Goal: Task Accomplishment & Management: Manage account settings

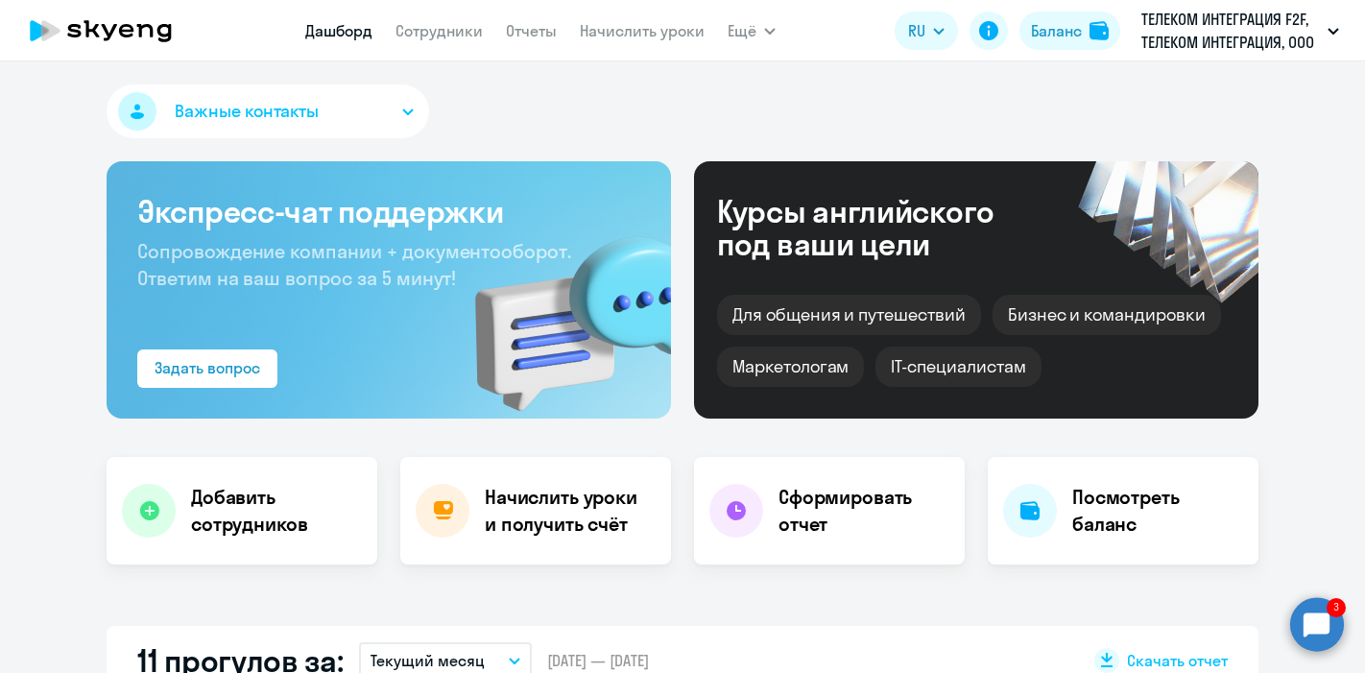
select select "30"
click at [1309, 615] on circle at bounding box center [1317, 624] width 54 height 54
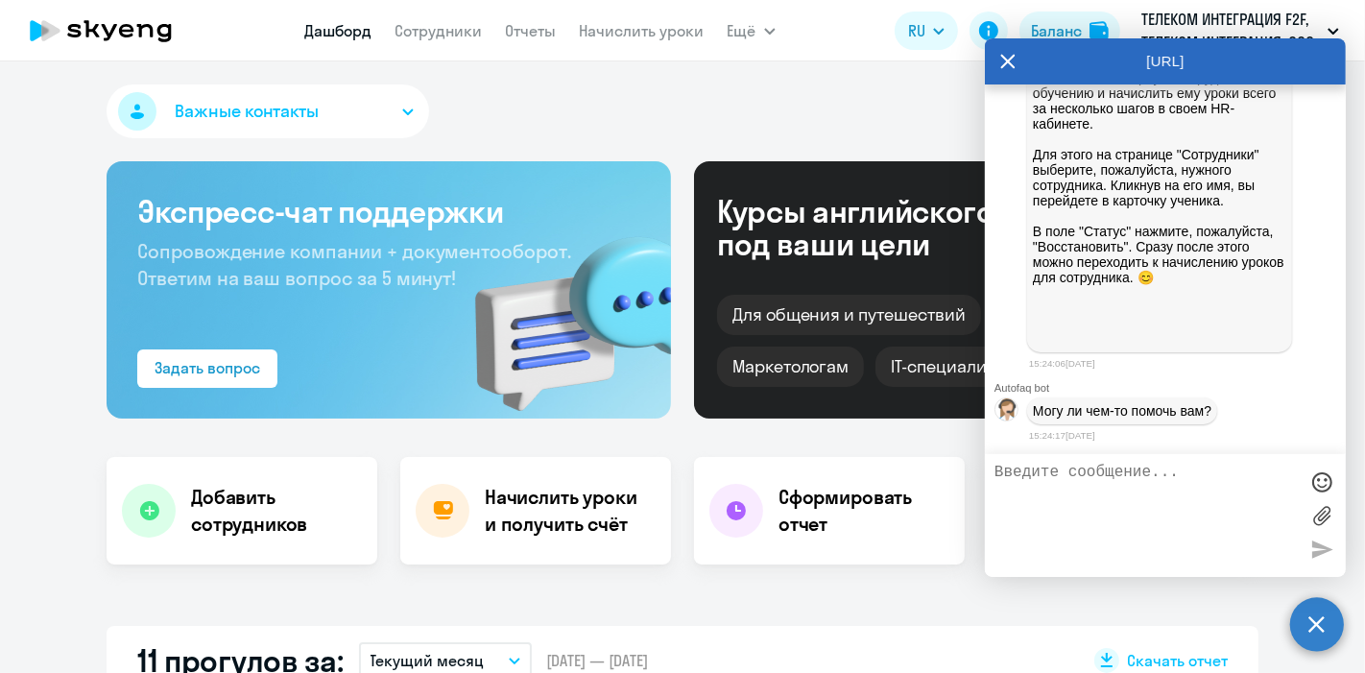
scroll to position [7633, 0]
click at [1069, 486] on textarea at bounding box center [1145, 516] width 303 height 104
type textarea "C"
type textarea "Спасибо большое)"
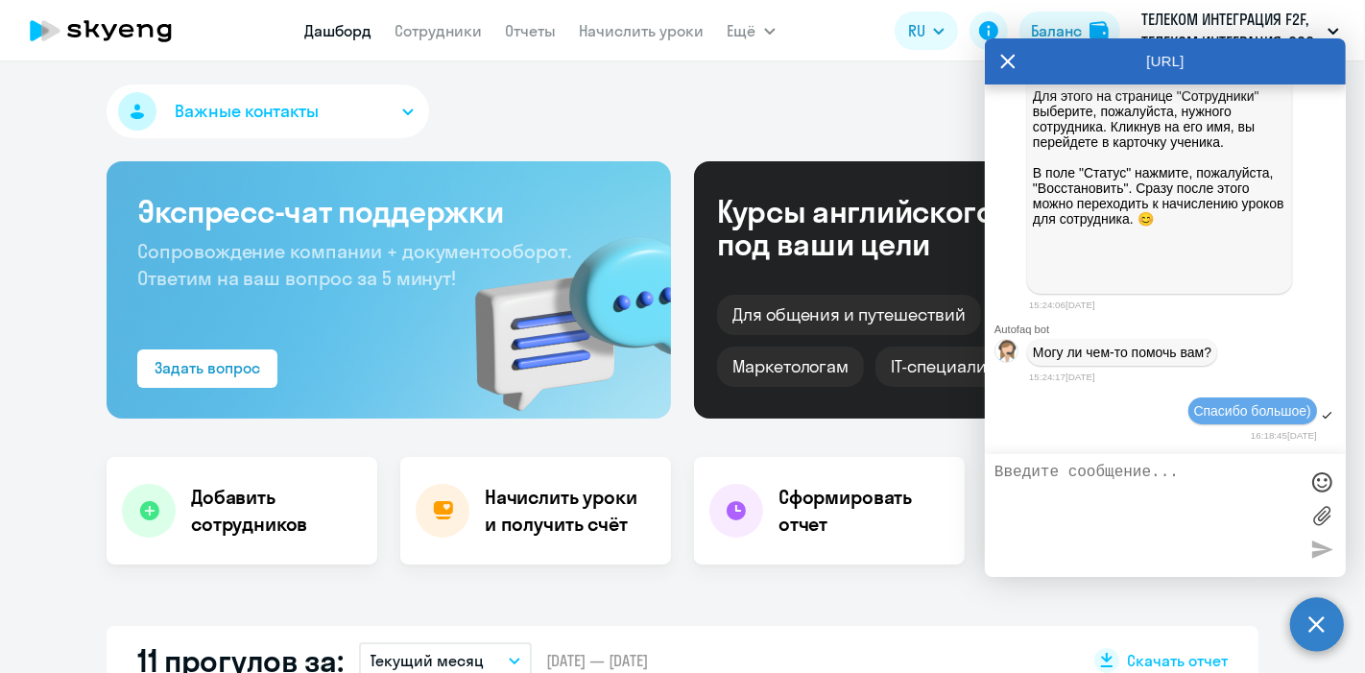
scroll to position [7693, 0]
click at [1315, 611] on circle at bounding box center [1317, 624] width 54 height 54
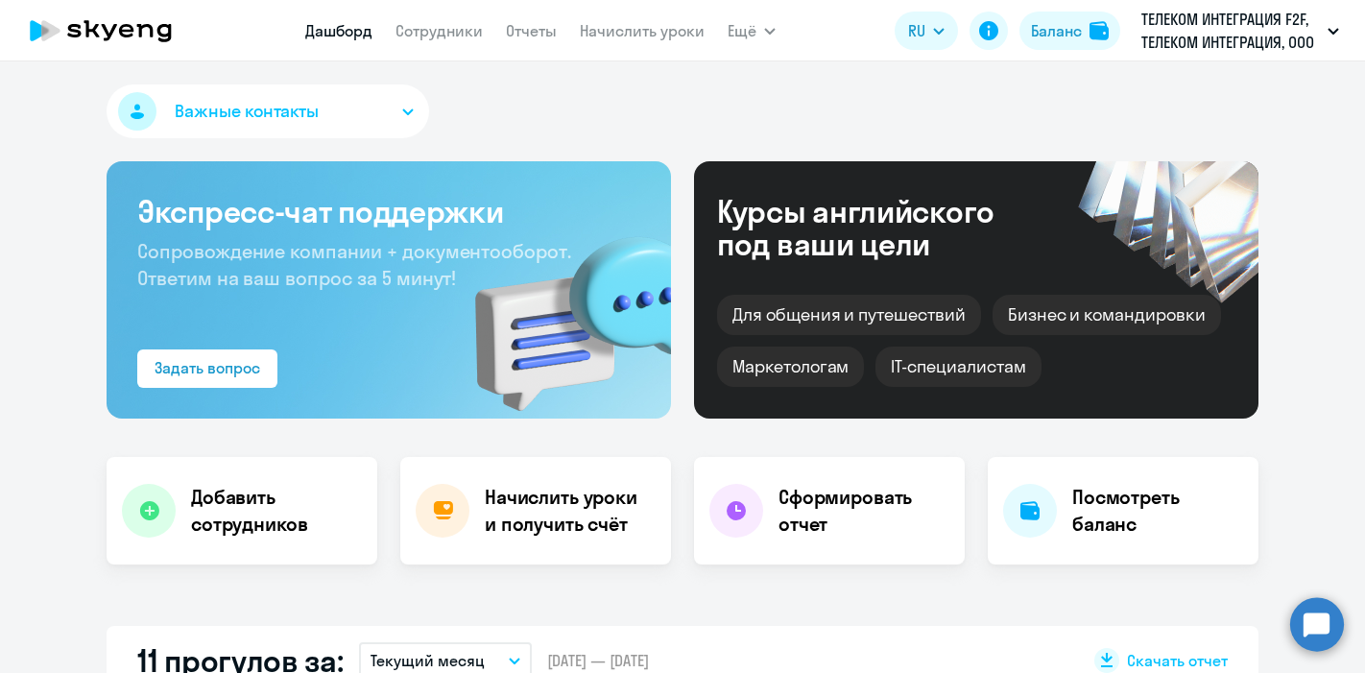
select select "30"
click at [435, 25] on link "Сотрудники" at bounding box center [438, 30] width 87 height 19
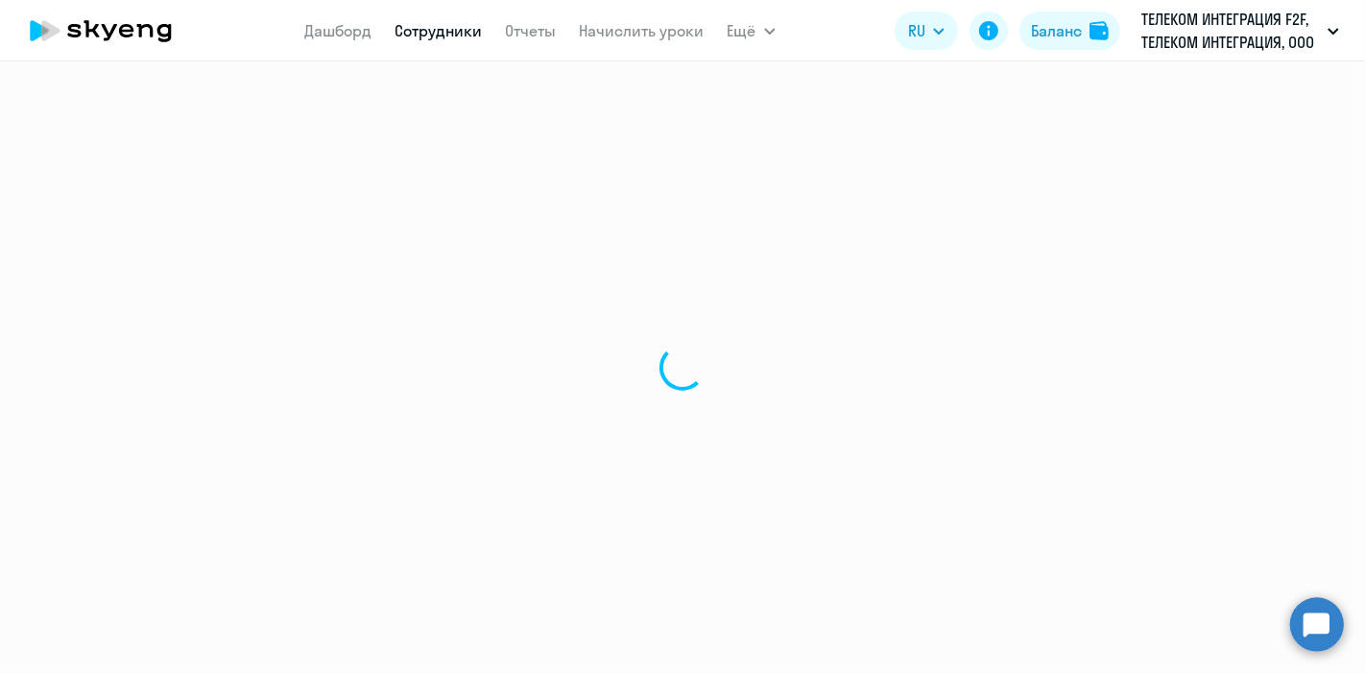
select select "30"
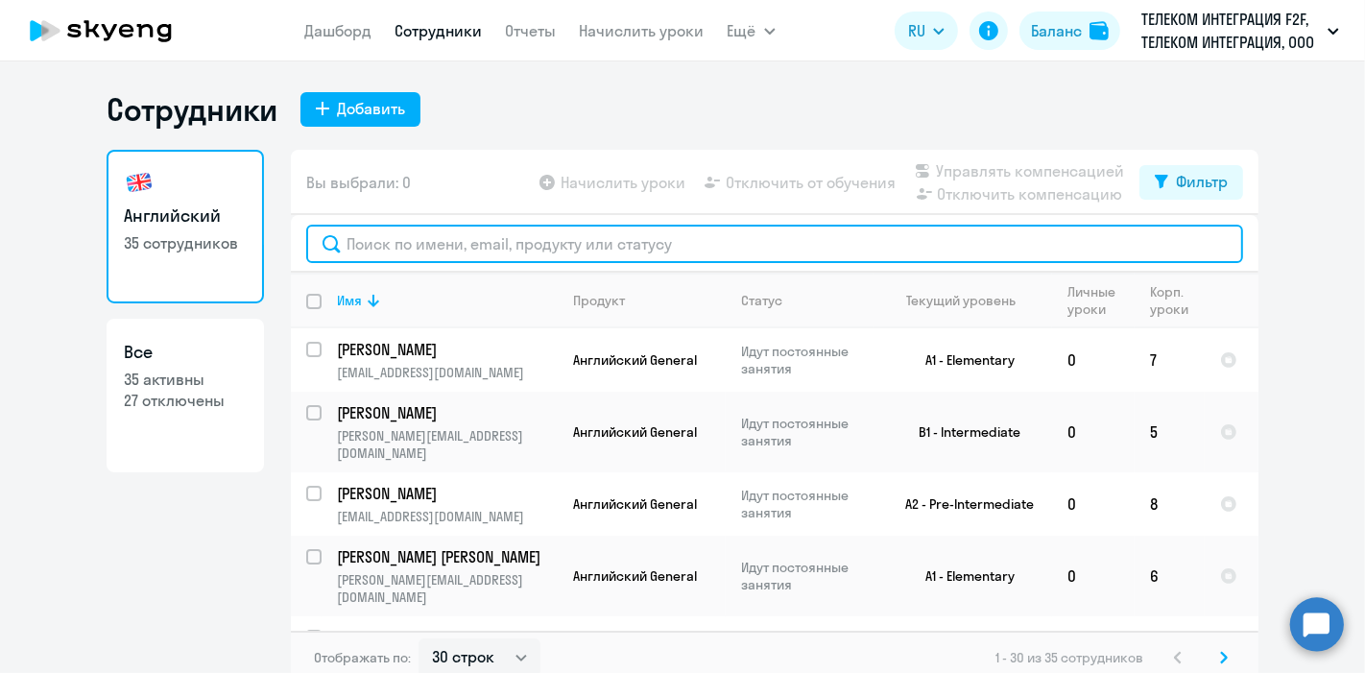
click at [441, 243] on input "text" at bounding box center [774, 244] width 937 height 38
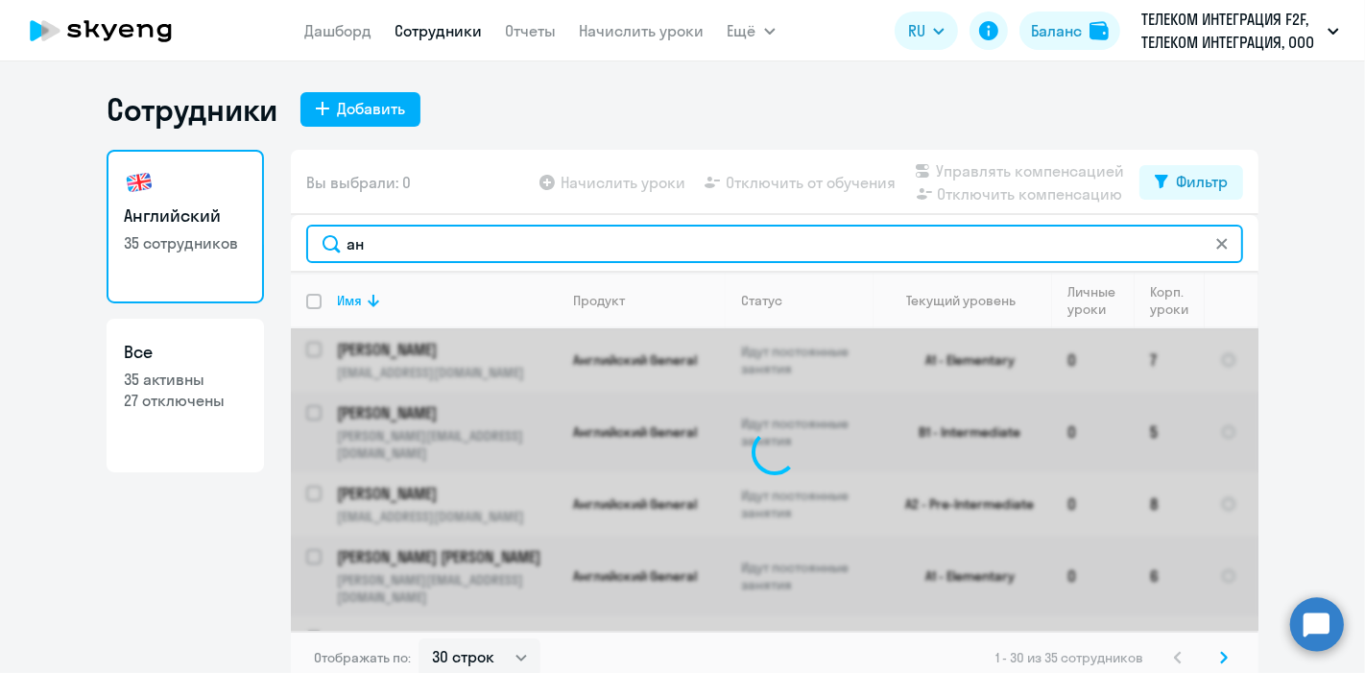
type input "ана"
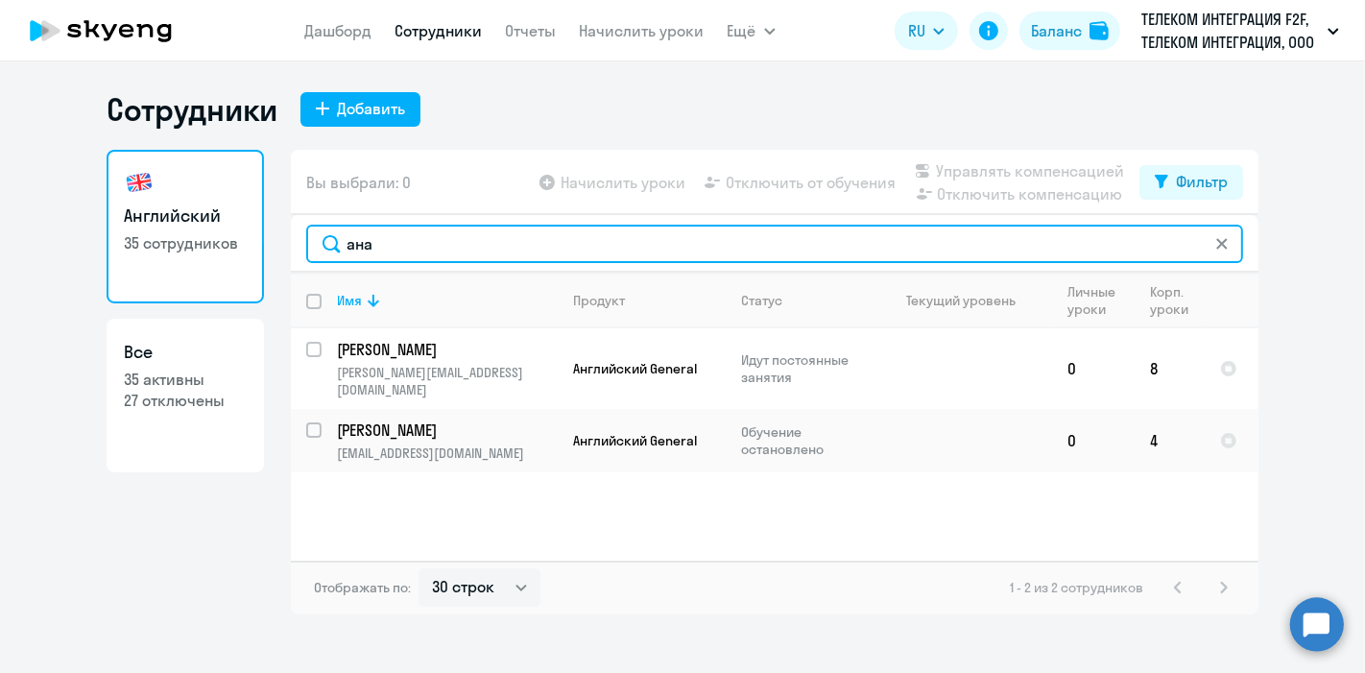
drag, startPoint x: 441, startPoint y: 243, endPoint x: 271, endPoint y: 234, distance: 171.0
click at [271, 234] on div "Английский 35 сотрудников Все 35 активны 27 отключены Вы выбрали: 0 Начислить у…" at bounding box center [683, 382] width 1152 height 464
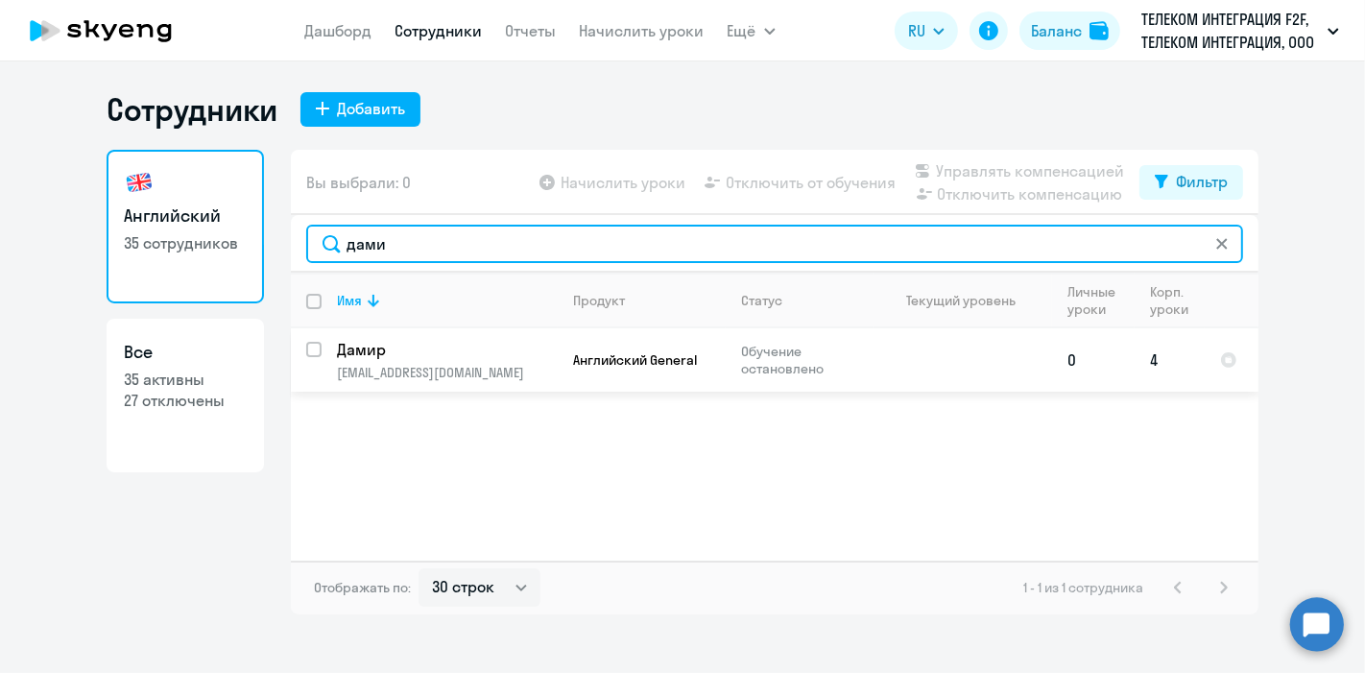
type input "дами"
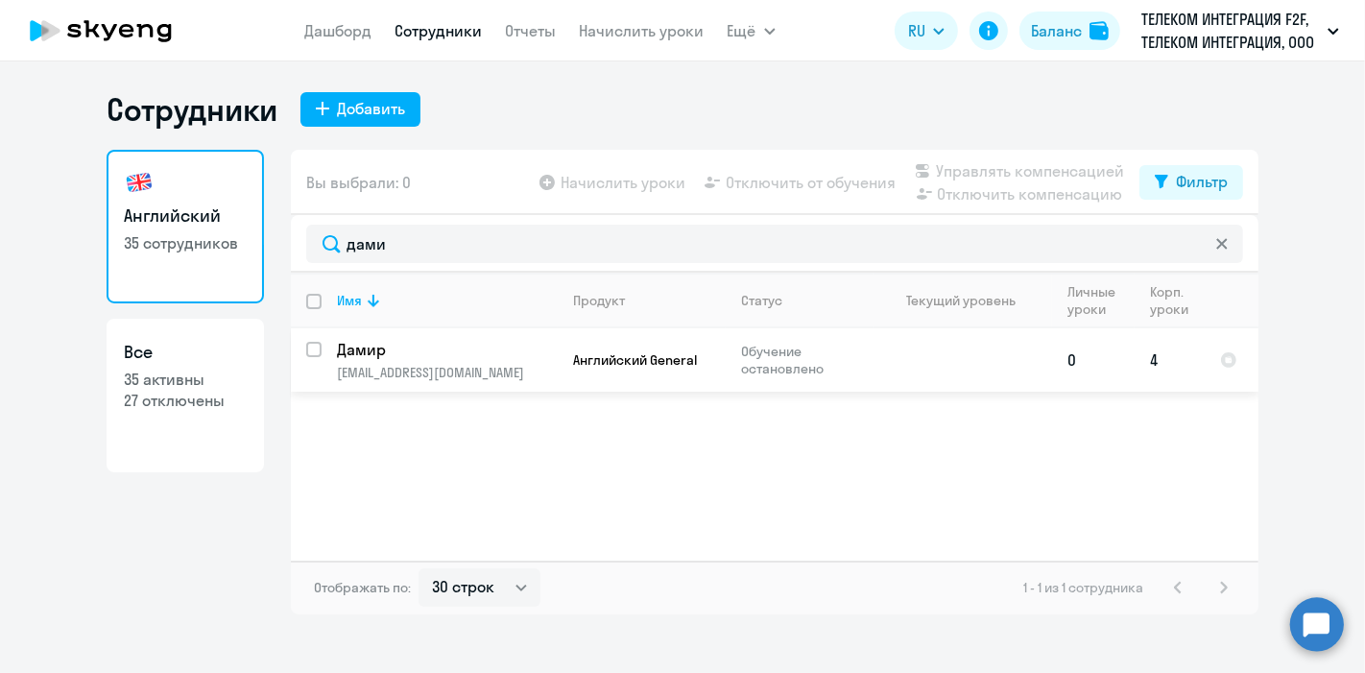
click at [466, 352] on p "Дамир" at bounding box center [445, 349] width 217 height 21
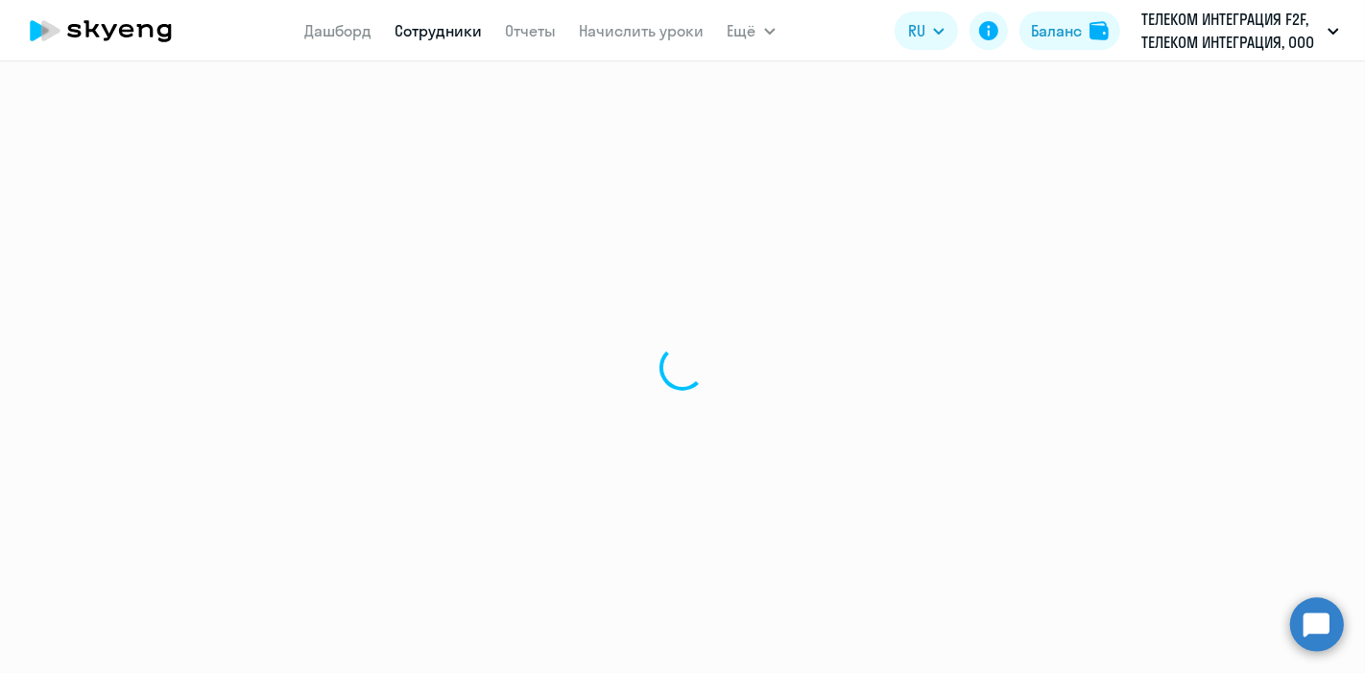
select select "english"
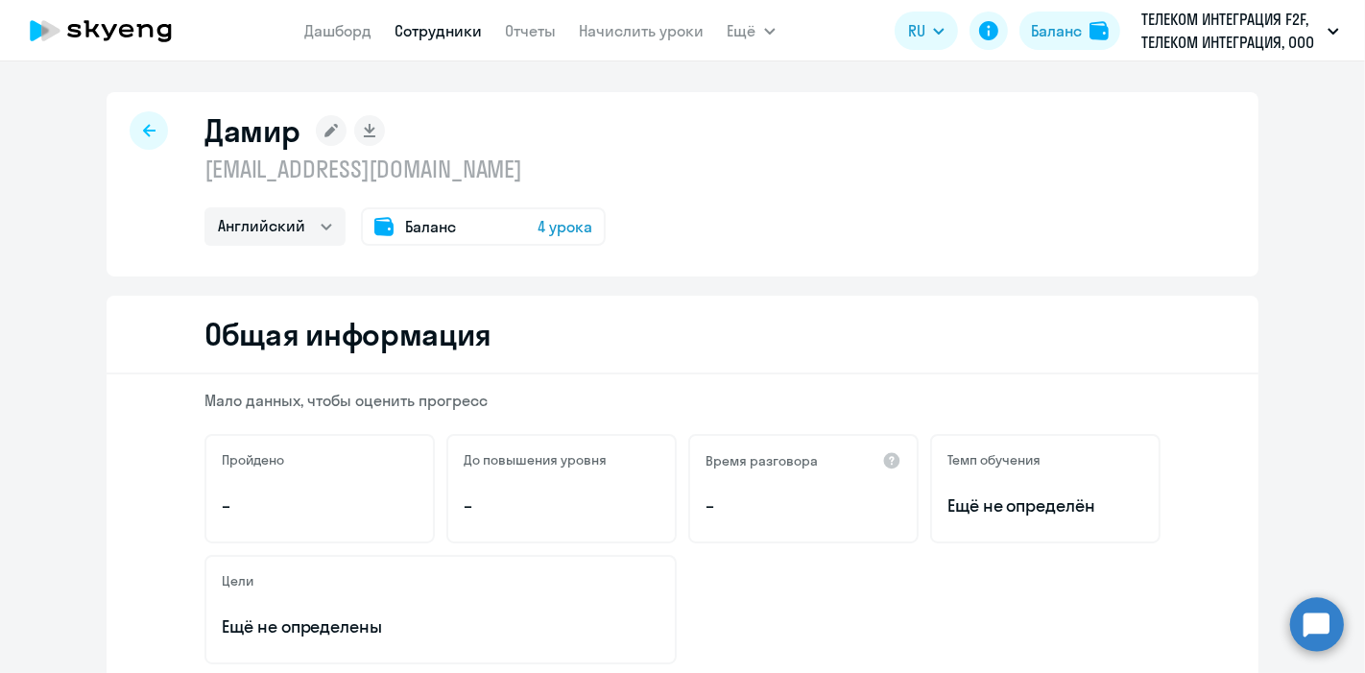
click at [324, 130] on icon at bounding box center [330, 130] width 13 height 13
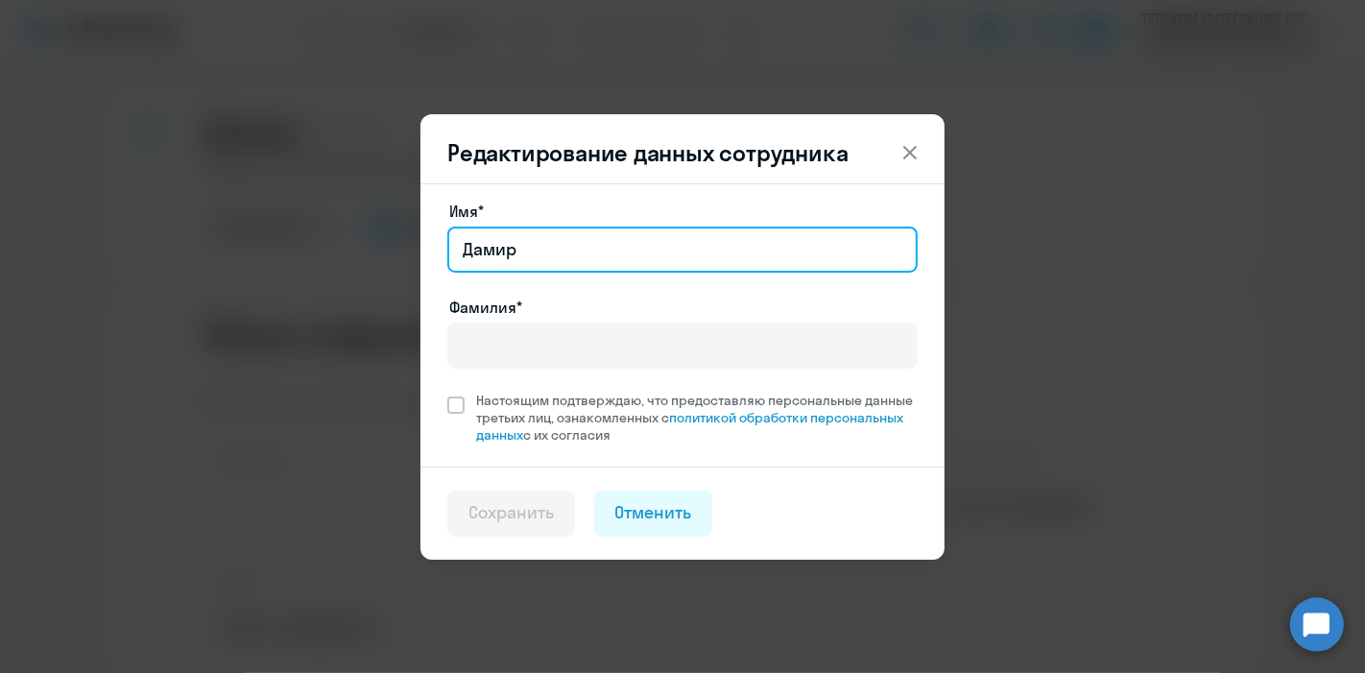
drag, startPoint x: 474, startPoint y: 243, endPoint x: 369, endPoint y: 259, distance: 105.9
click at [369, 259] on div "Редактирование данных сотрудника Имя* [PERSON_NAME]* Настоящим подтверждаю, что…" at bounding box center [682, 336] width 929 height 537
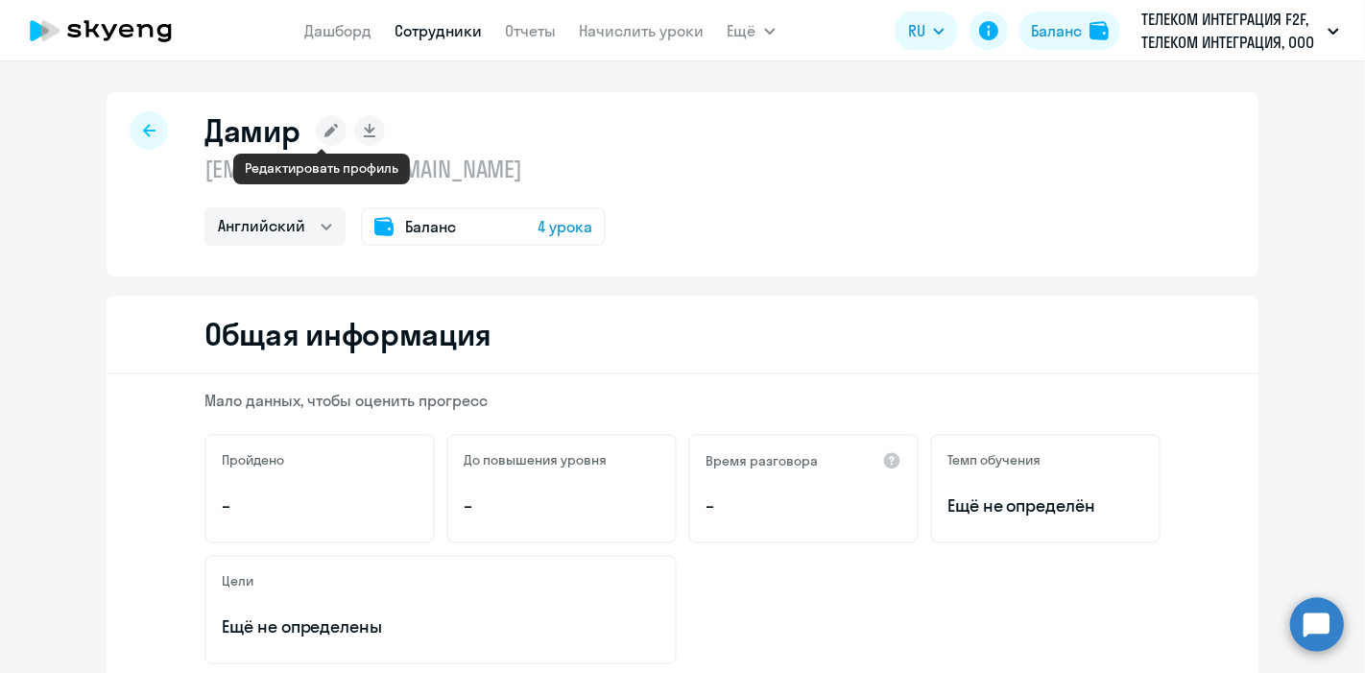
click at [324, 135] on icon at bounding box center [330, 130] width 13 height 13
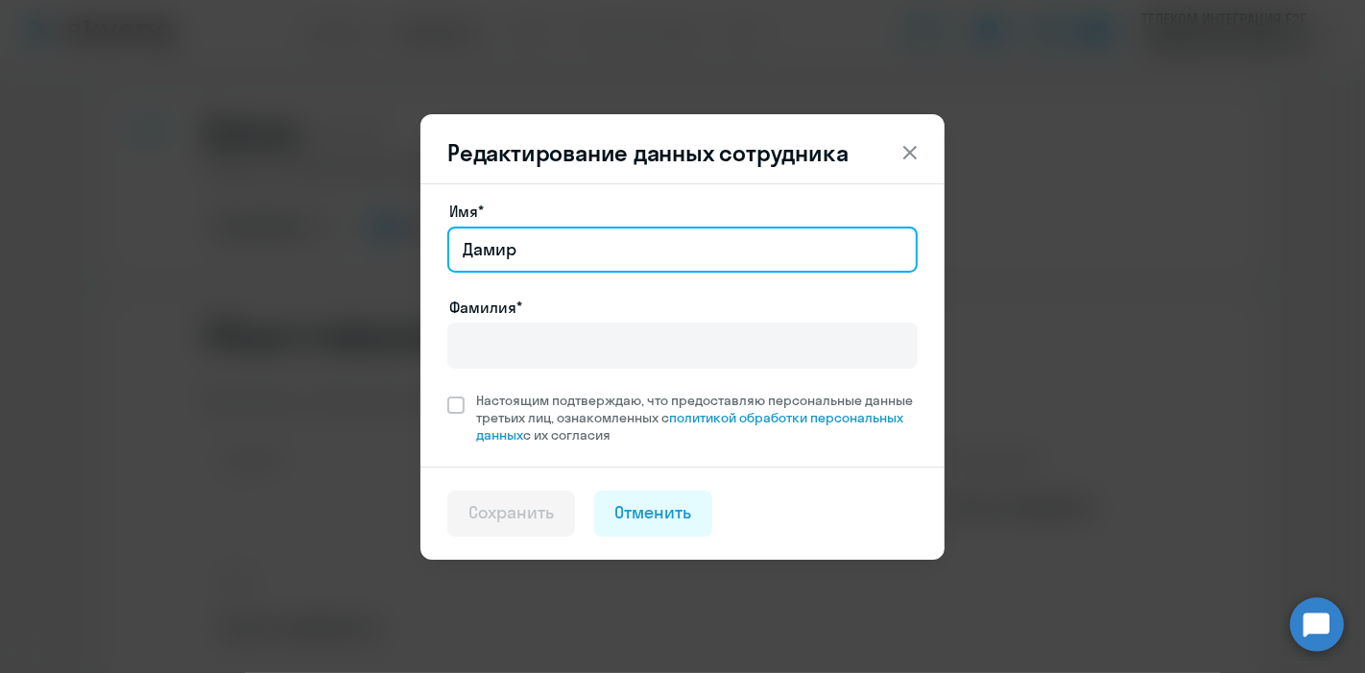
drag, startPoint x: 536, startPoint y: 246, endPoint x: 457, endPoint y: 237, distance: 79.2
click at [457, 237] on input "Дамир" at bounding box center [682, 249] width 470 height 46
paste input "Маратович"
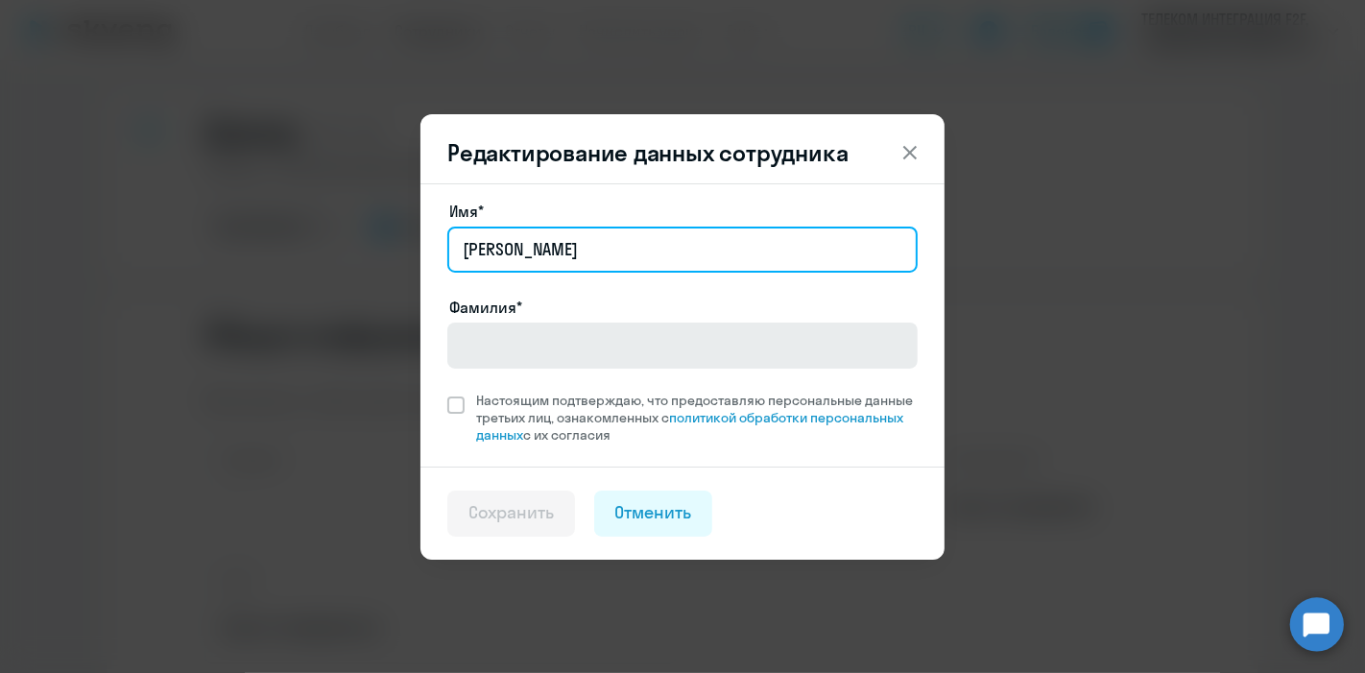
type input "[PERSON_NAME]"
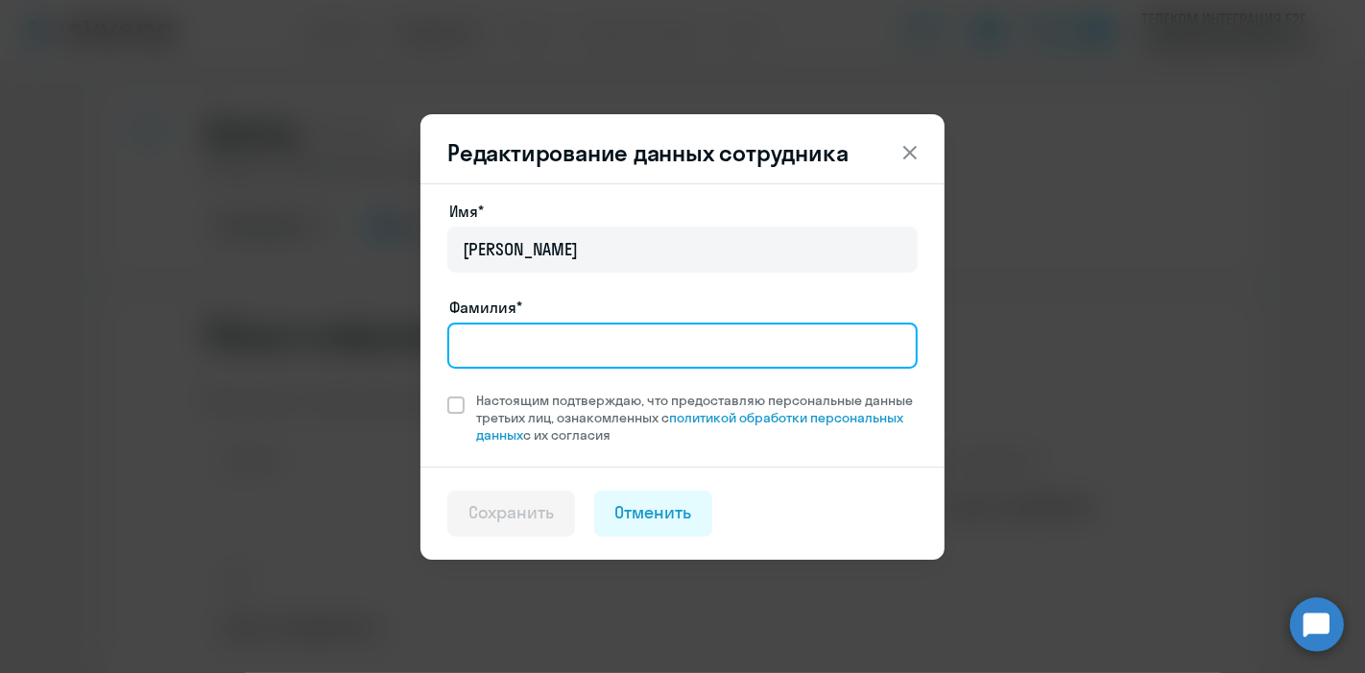
click at [485, 331] on input "Фамилия*" at bounding box center [682, 345] width 470 height 46
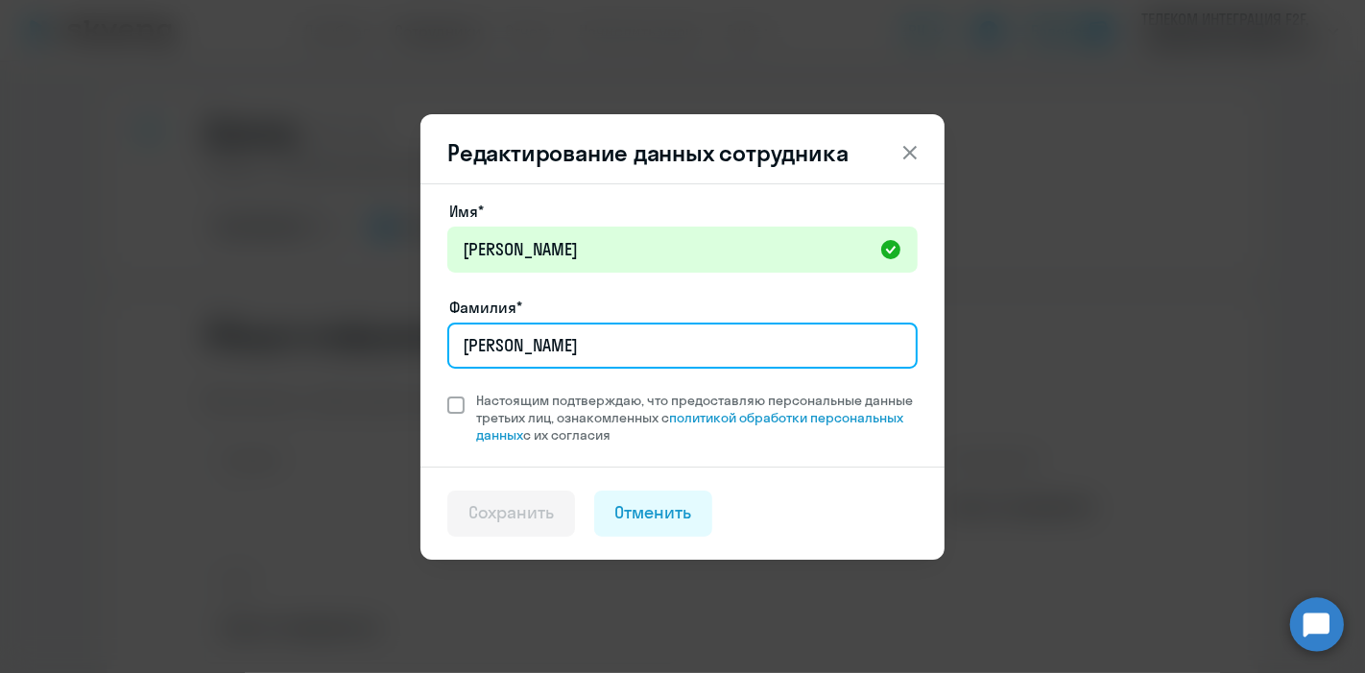
type input "[PERSON_NAME]"
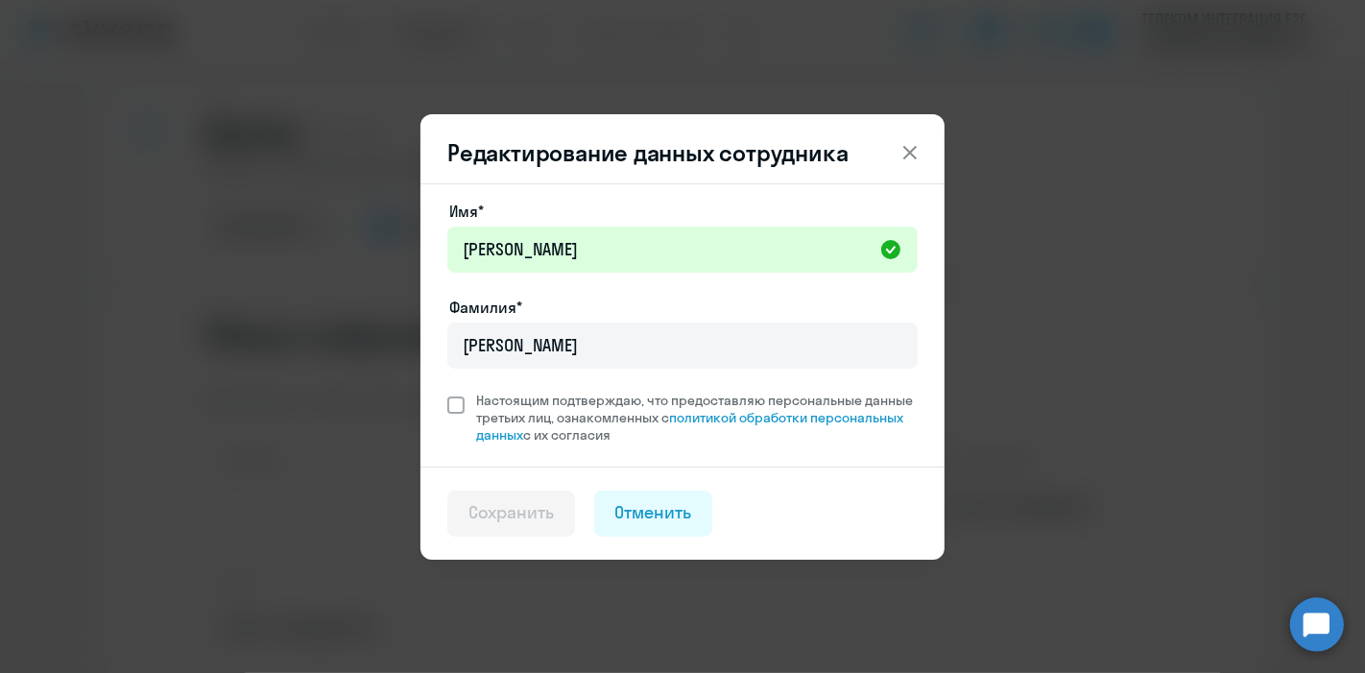
click at [457, 413] on span at bounding box center [455, 404] width 17 height 17
click at [447, 392] on input "Настоящим подтверждаю, что предоставляю персональные данные третьих лиц, ознако…" at bounding box center [446, 391] width 1 height 1
checkbox input "true"
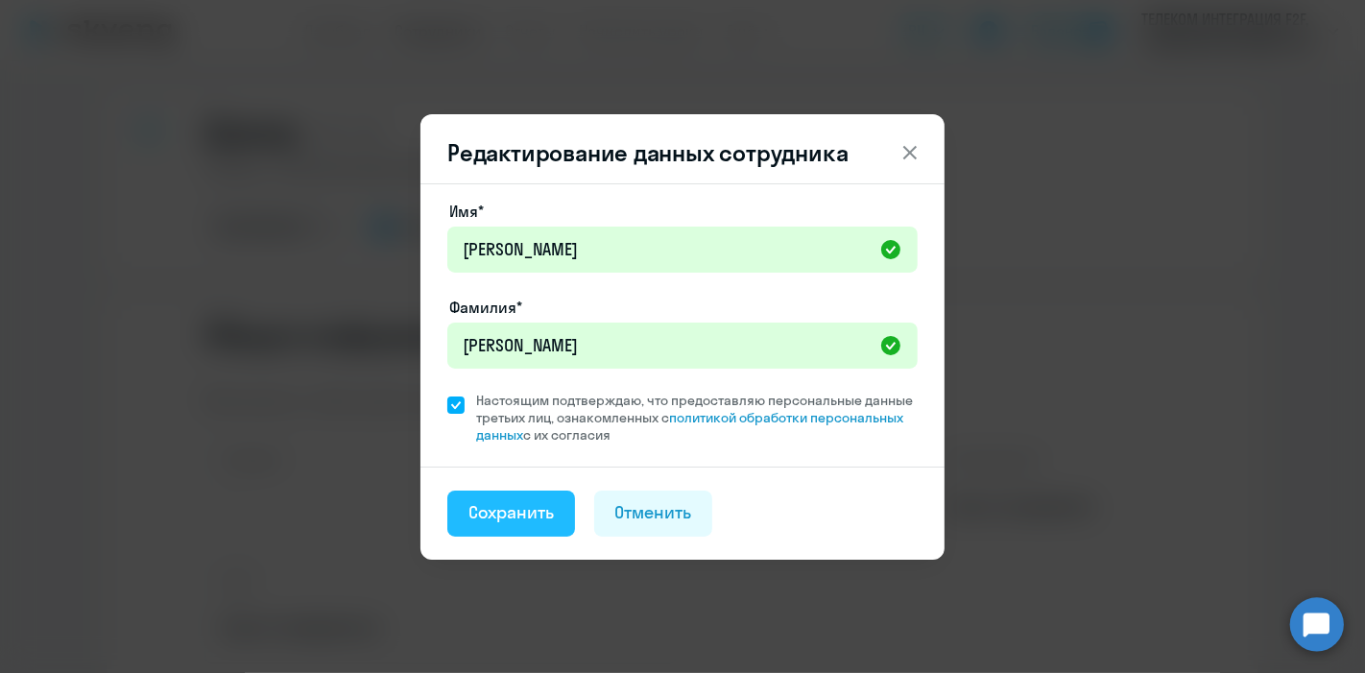
click at [516, 520] on div "Сохранить" at bounding box center [510, 512] width 85 height 25
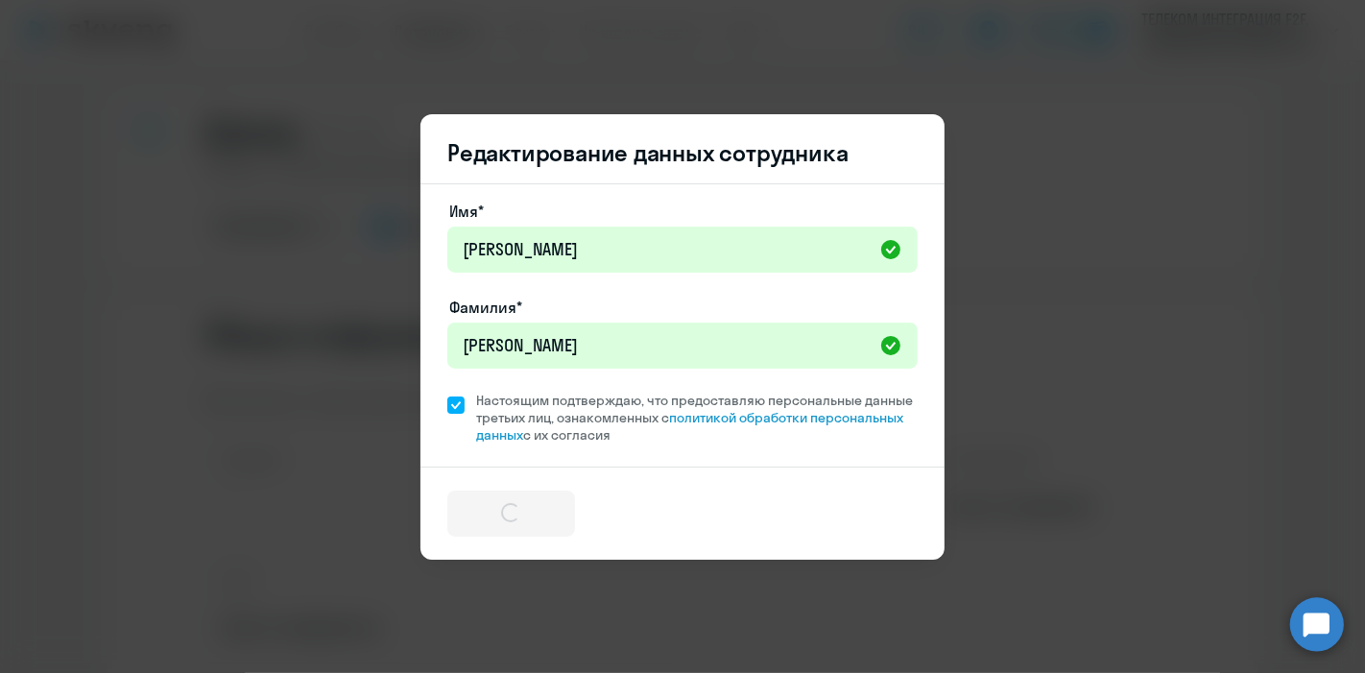
select select "english"
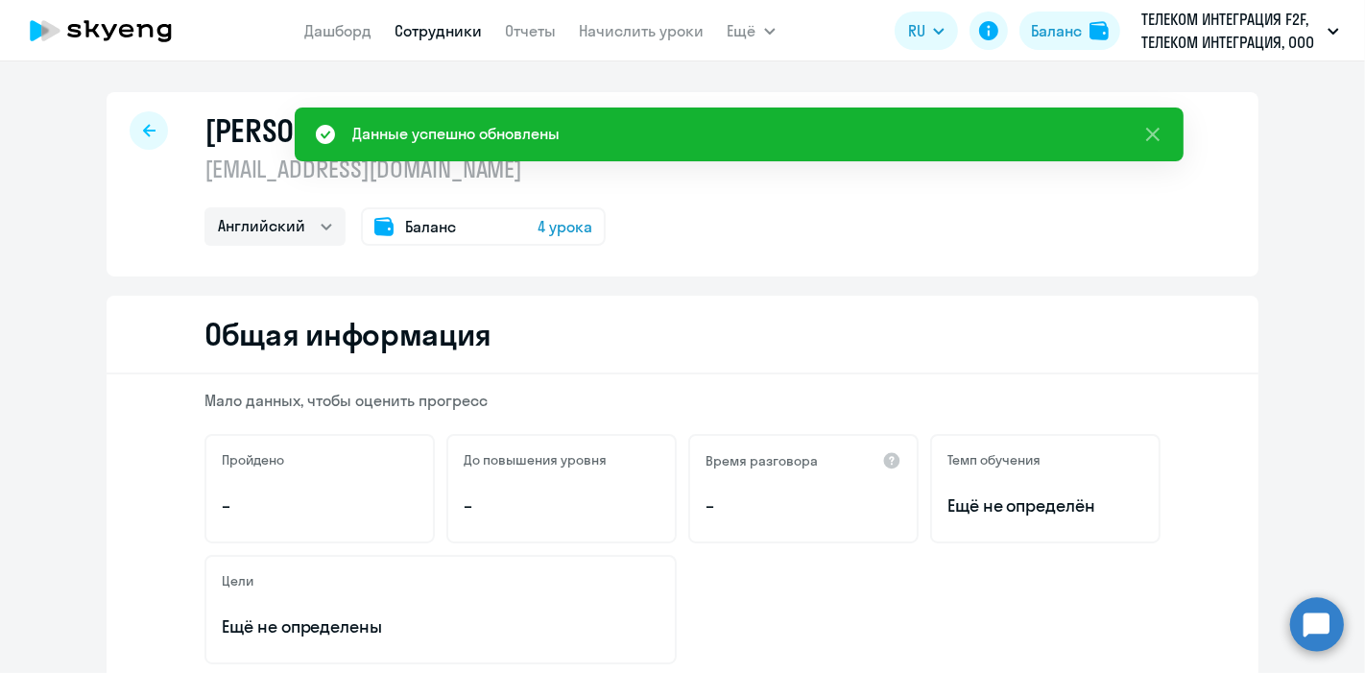
click at [457, 33] on link "Сотрудники" at bounding box center [438, 30] width 87 height 19
select select "30"
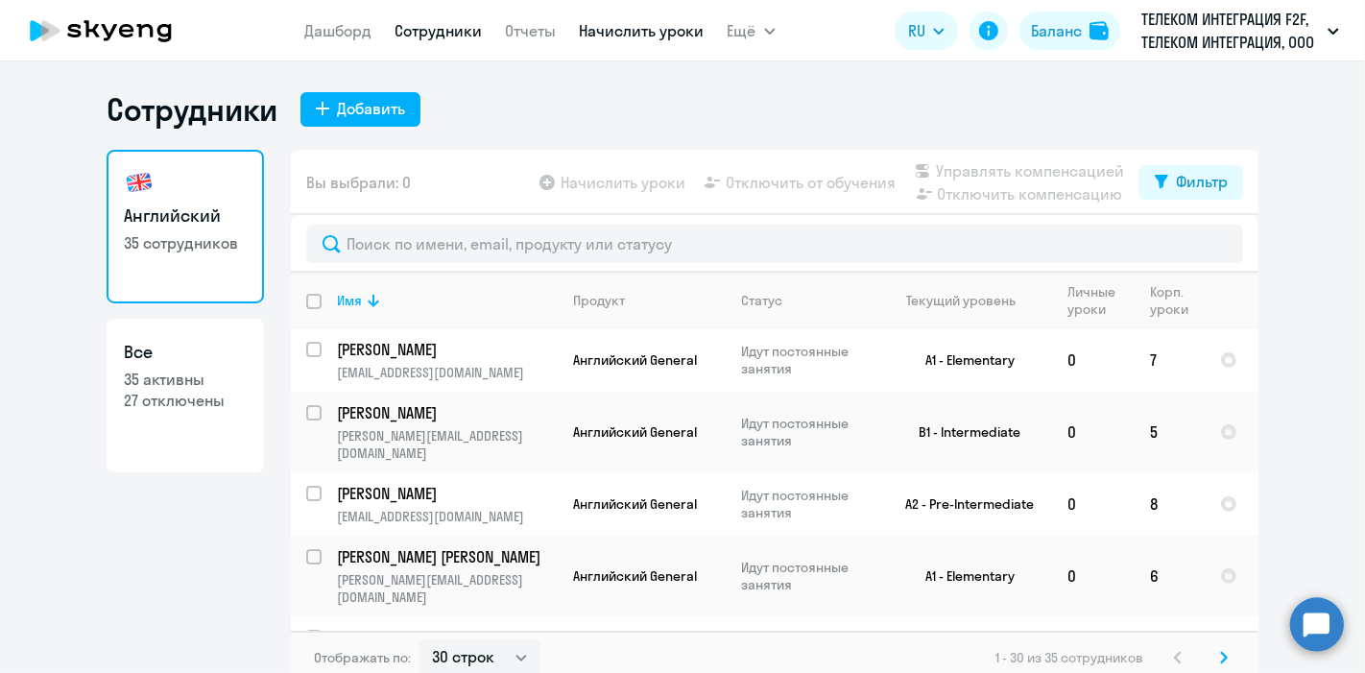
click at [644, 31] on link "Начислить уроки" at bounding box center [642, 30] width 125 height 19
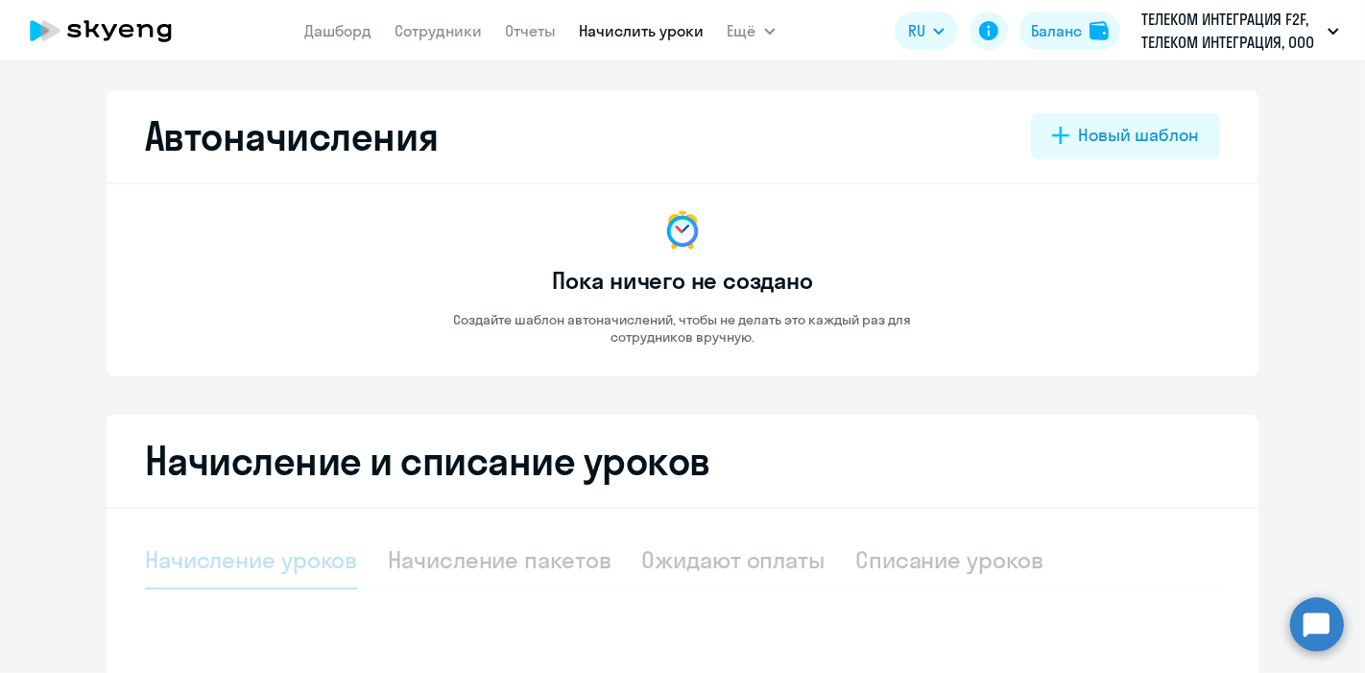
select select "10"
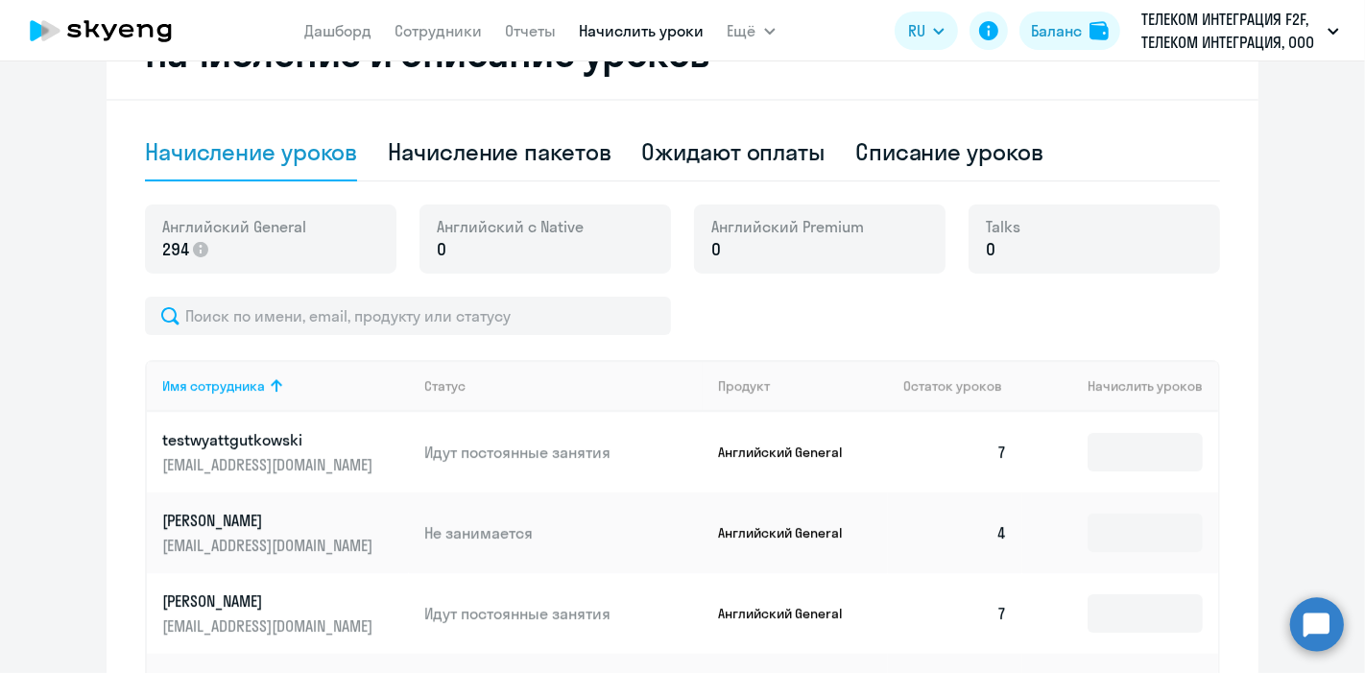
scroll to position [426, 0]
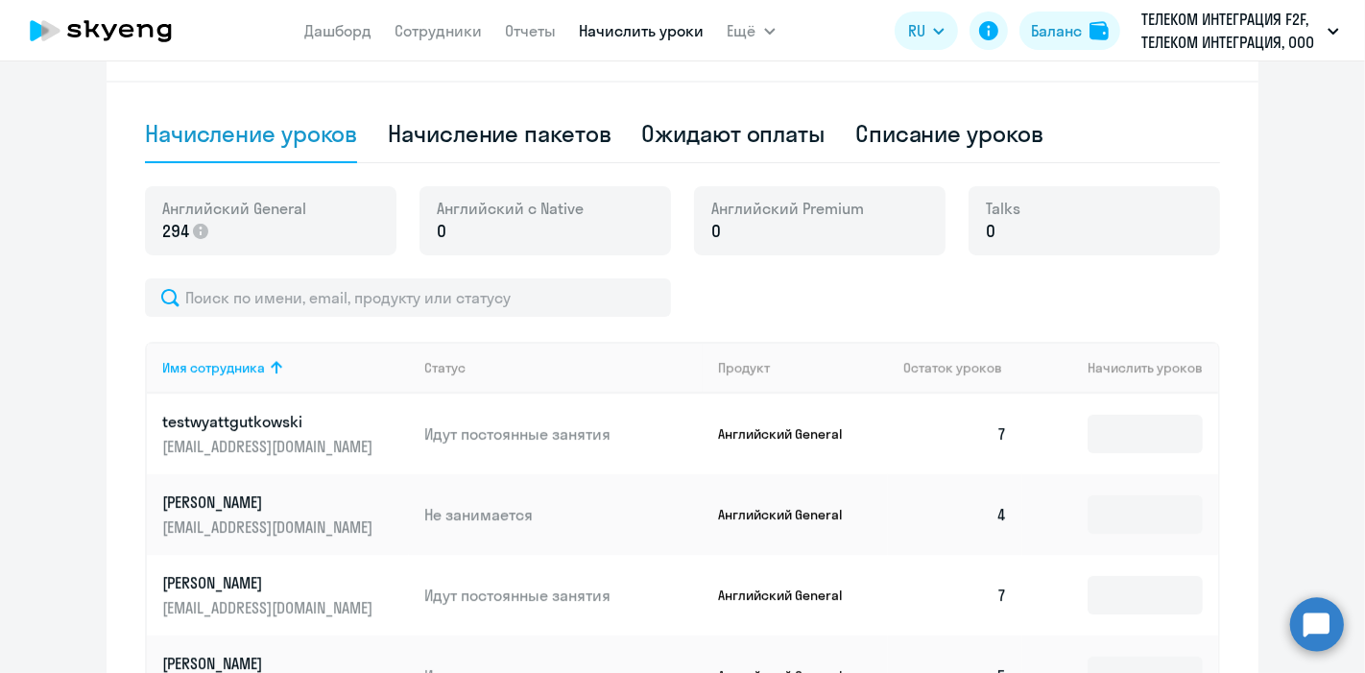
click at [253, 417] on p "testwyattgutkowski" at bounding box center [269, 421] width 215 height 21
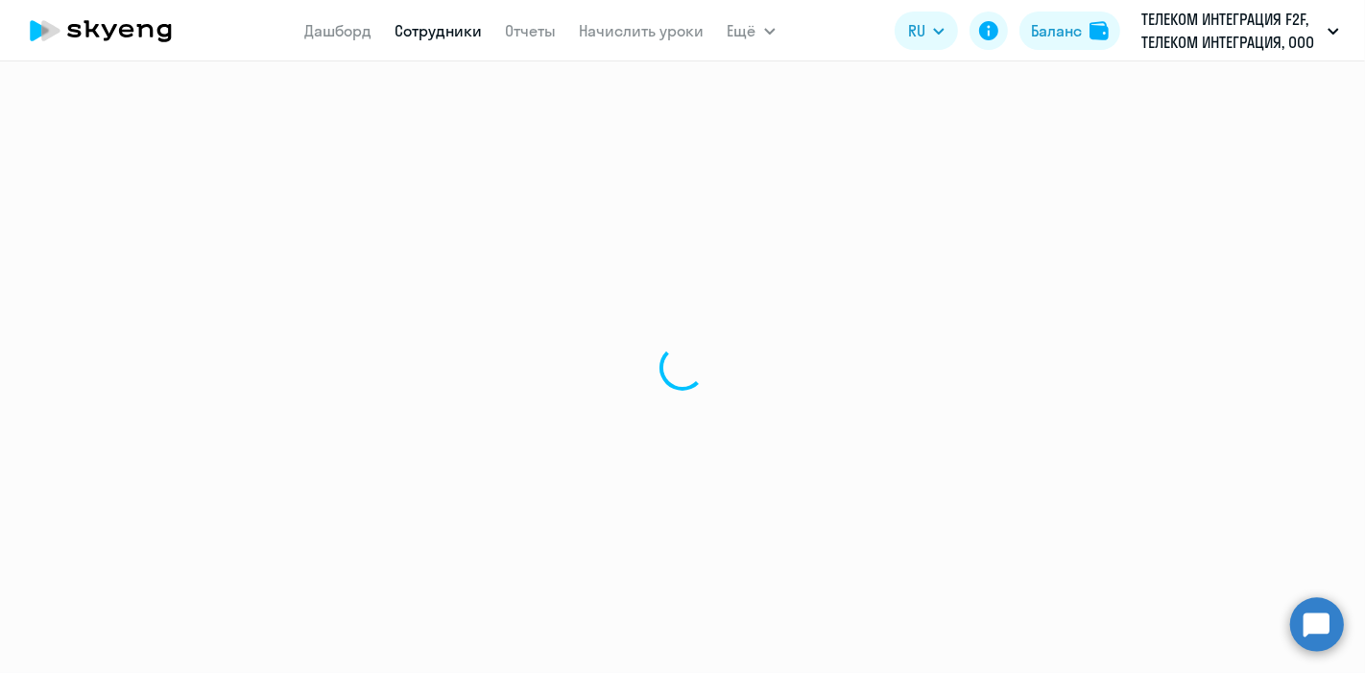
select select "english"
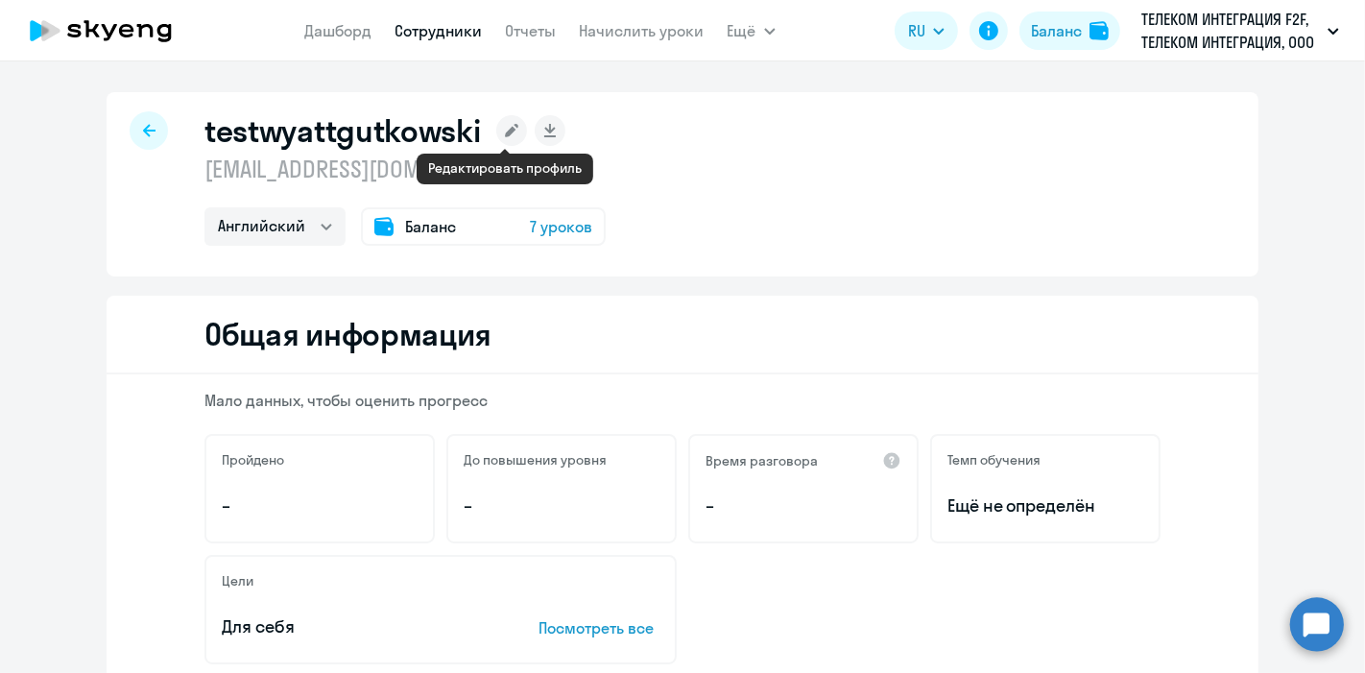
click at [510, 128] on rect at bounding box center [511, 130] width 31 height 31
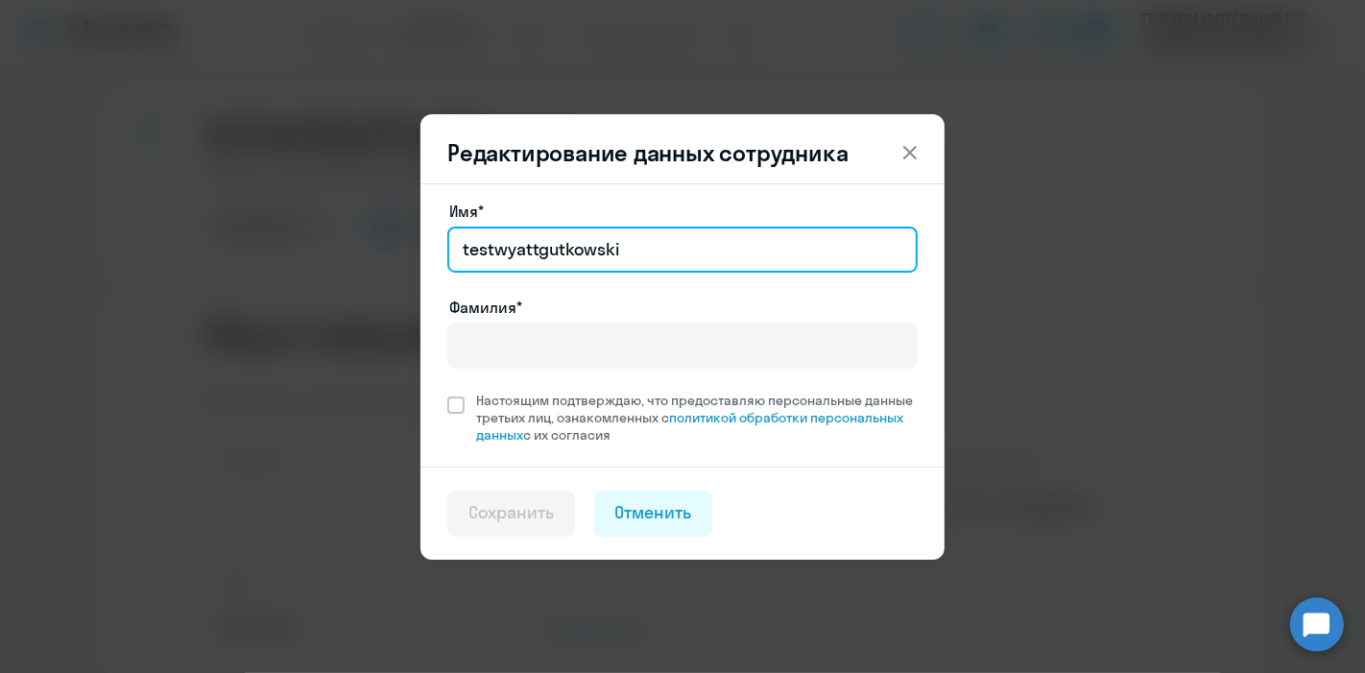
drag, startPoint x: 648, startPoint y: 251, endPoint x: 436, endPoint y: 248, distance: 212.1
click at [436, 248] on div "Имя* testwyattgutkowski Фамилия* Настоящим подтверждаю, что предоставляю персон…" at bounding box center [682, 324] width 524 height 283
paste input "[PERSON_NAME]"
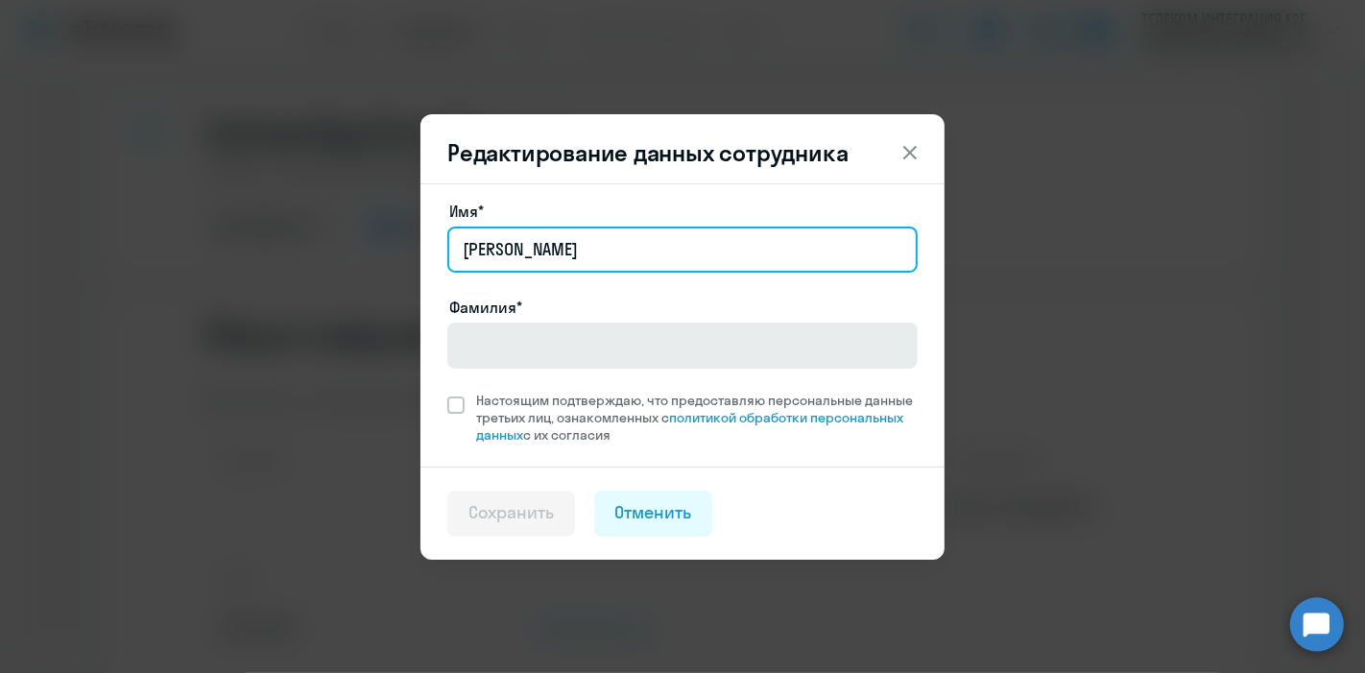
type input "[PERSON_NAME]"
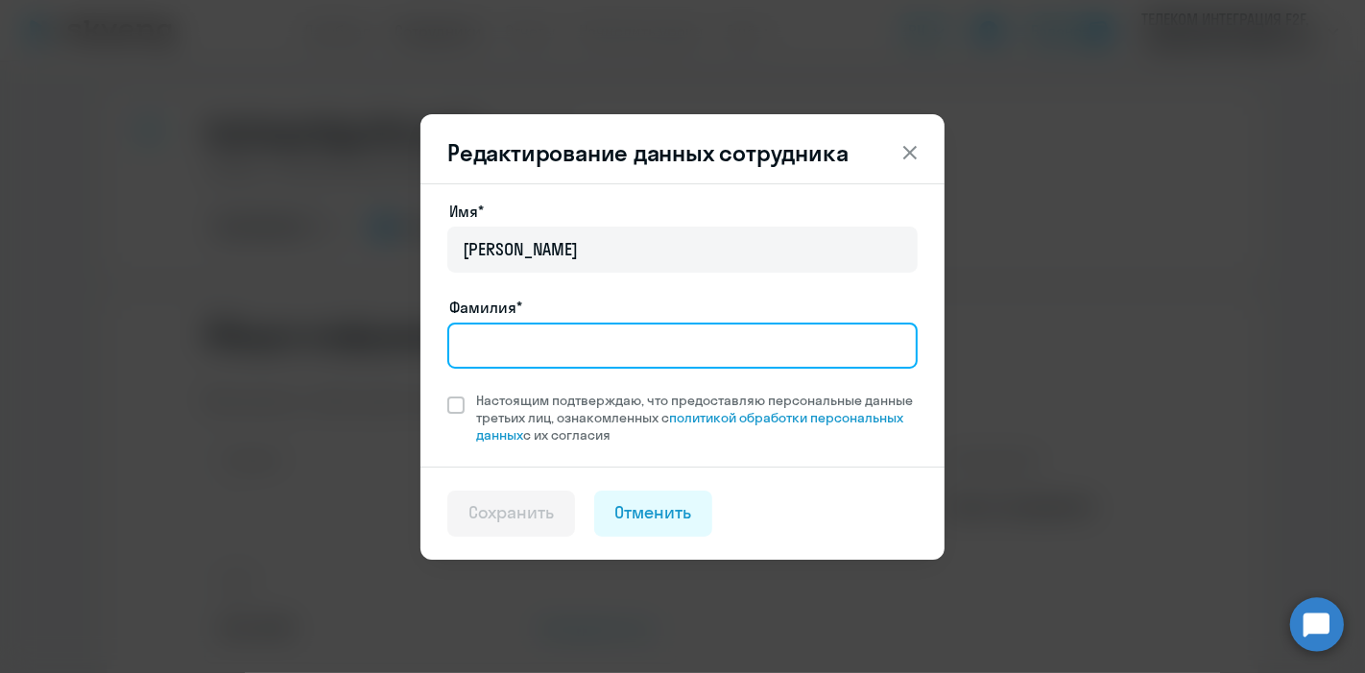
click at [500, 333] on input "Фамилия*" at bounding box center [682, 345] width 470 height 46
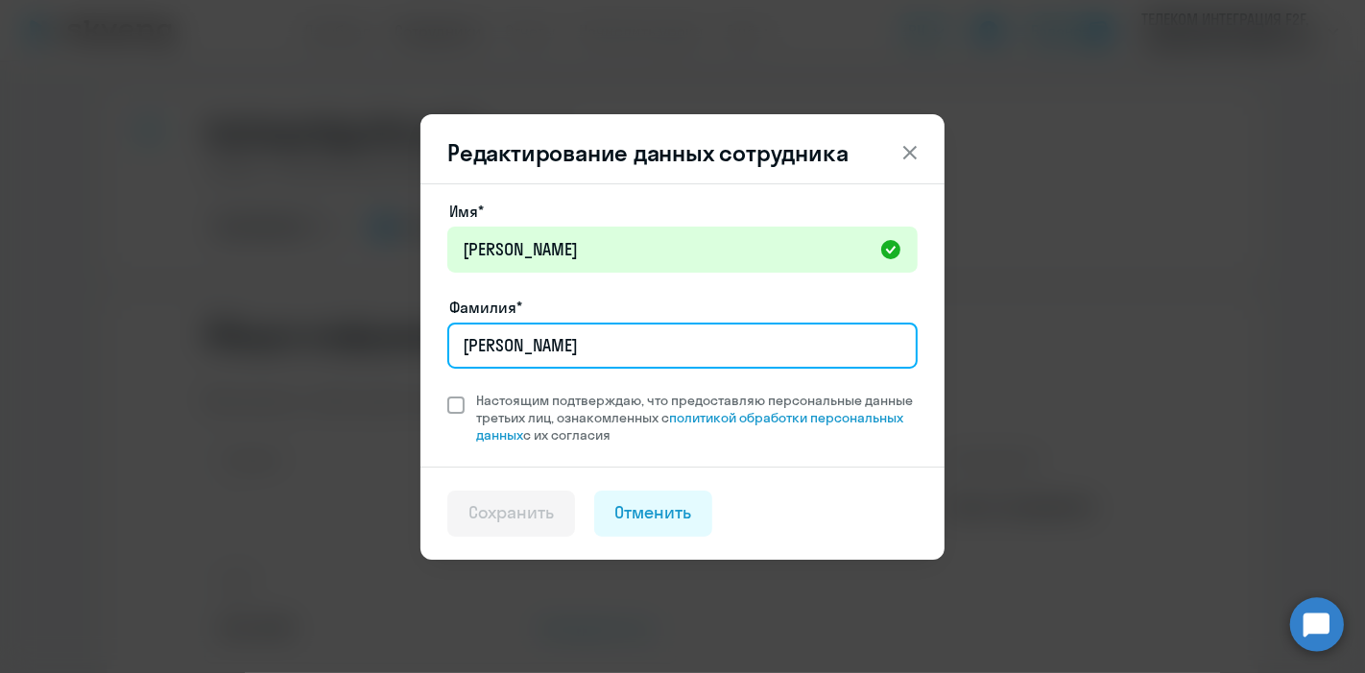
type input "[PERSON_NAME]"
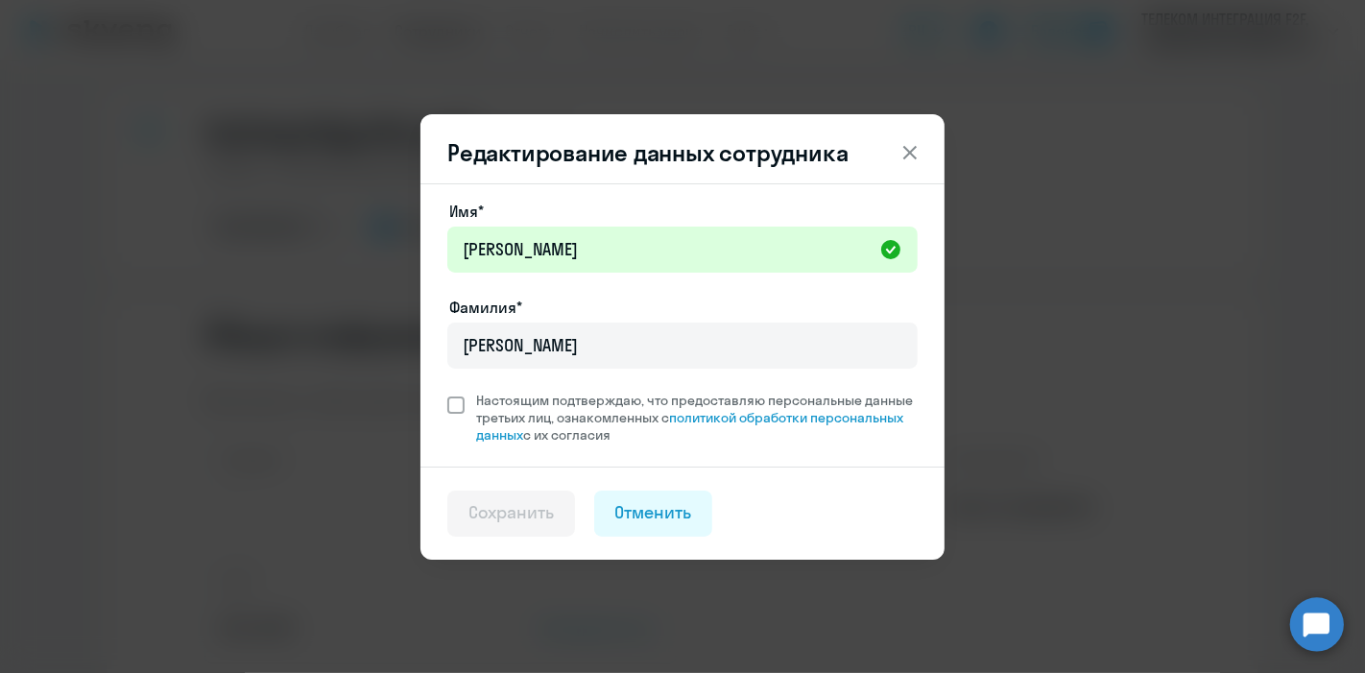
click at [455, 397] on span at bounding box center [455, 404] width 17 height 17
click at [447, 392] on input "Настоящим подтверждаю, что предоставляю персональные данные третьих лиц, ознако…" at bounding box center [446, 391] width 1 height 1
checkbox input "true"
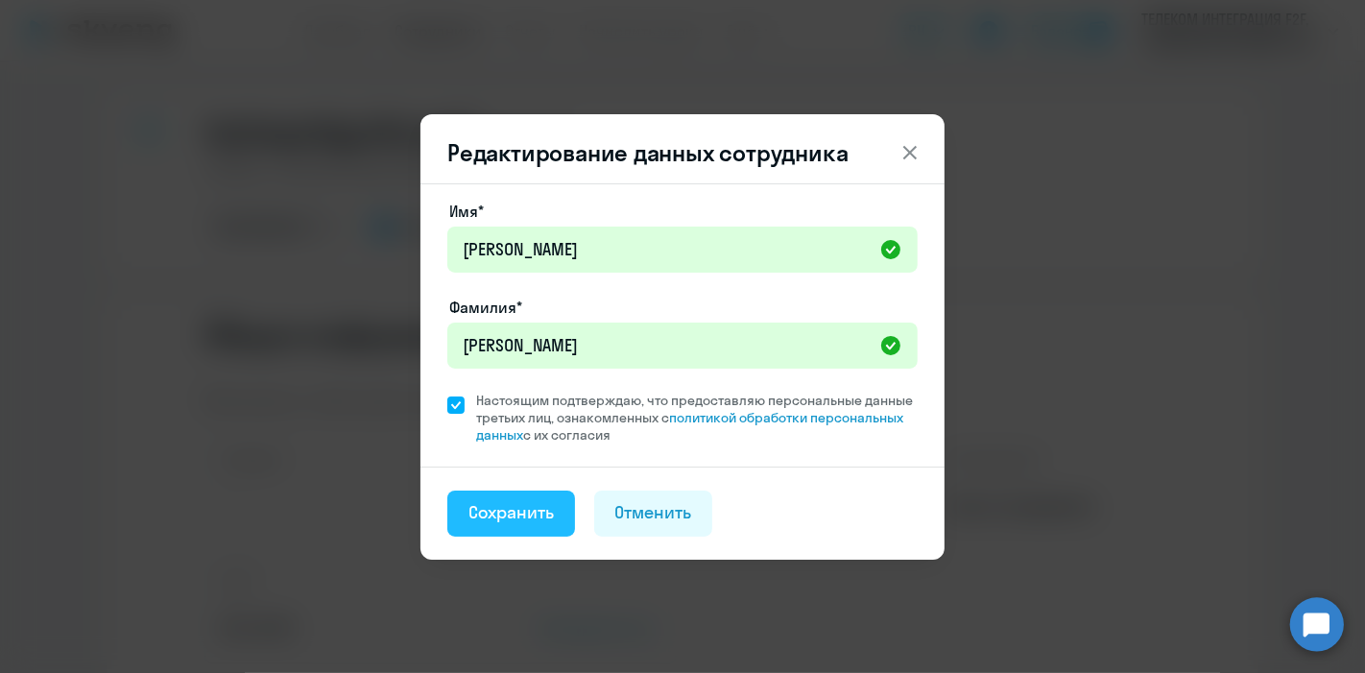
click at [509, 518] on div "Сохранить" at bounding box center [510, 512] width 85 height 25
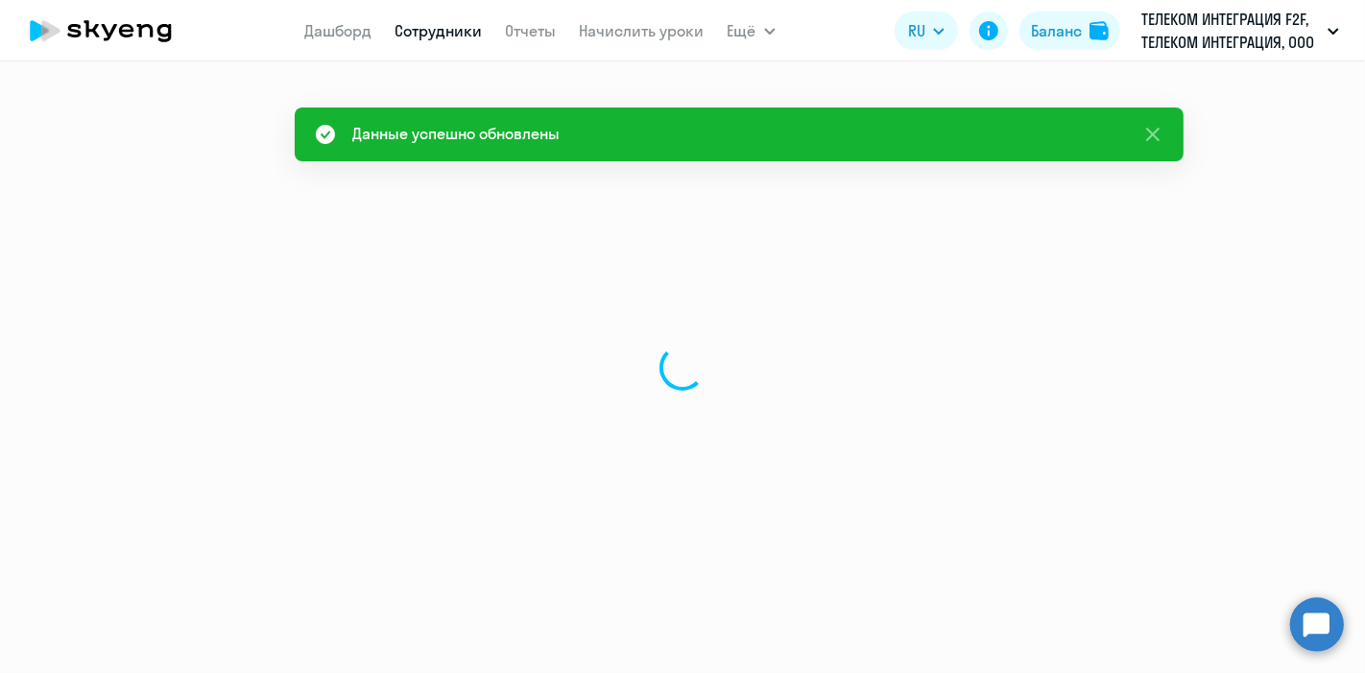
select select "english"
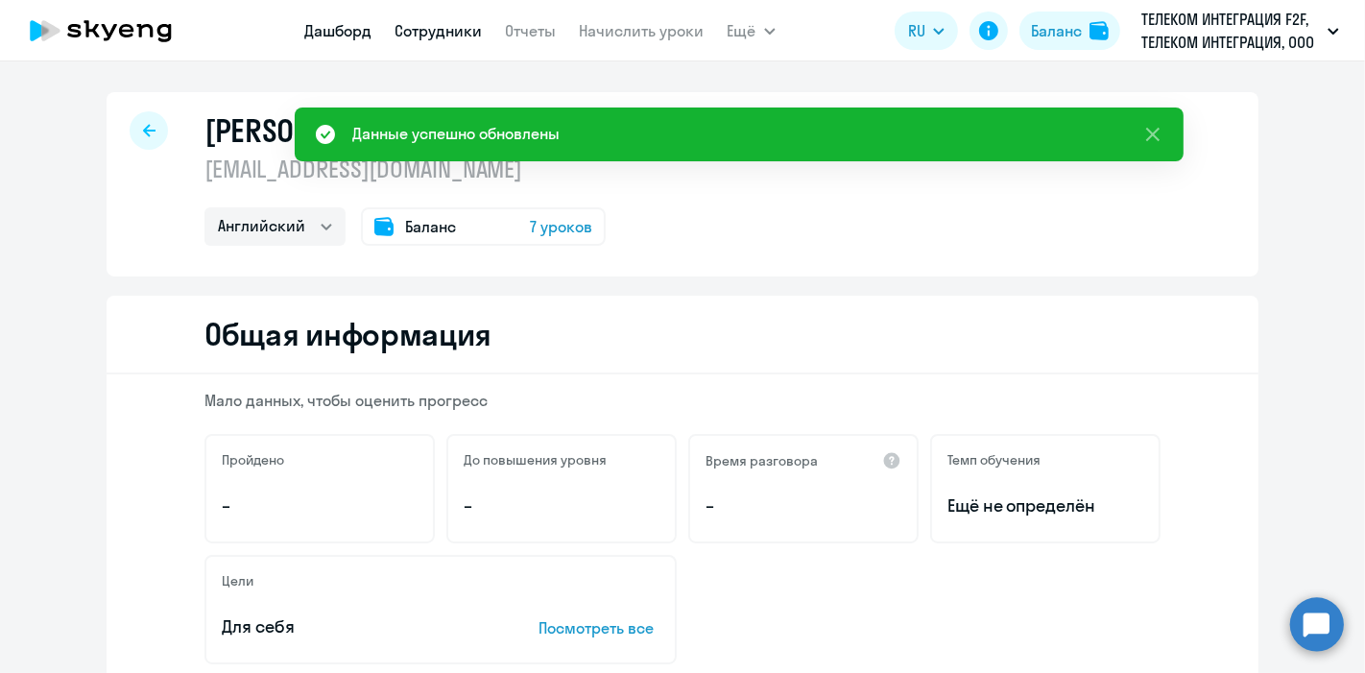
click at [339, 23] on link "Дашборд" at bounding box center [338, 30] width 67 height 19
